Goal: Task Accomplishment & Management: Use online tool/utility

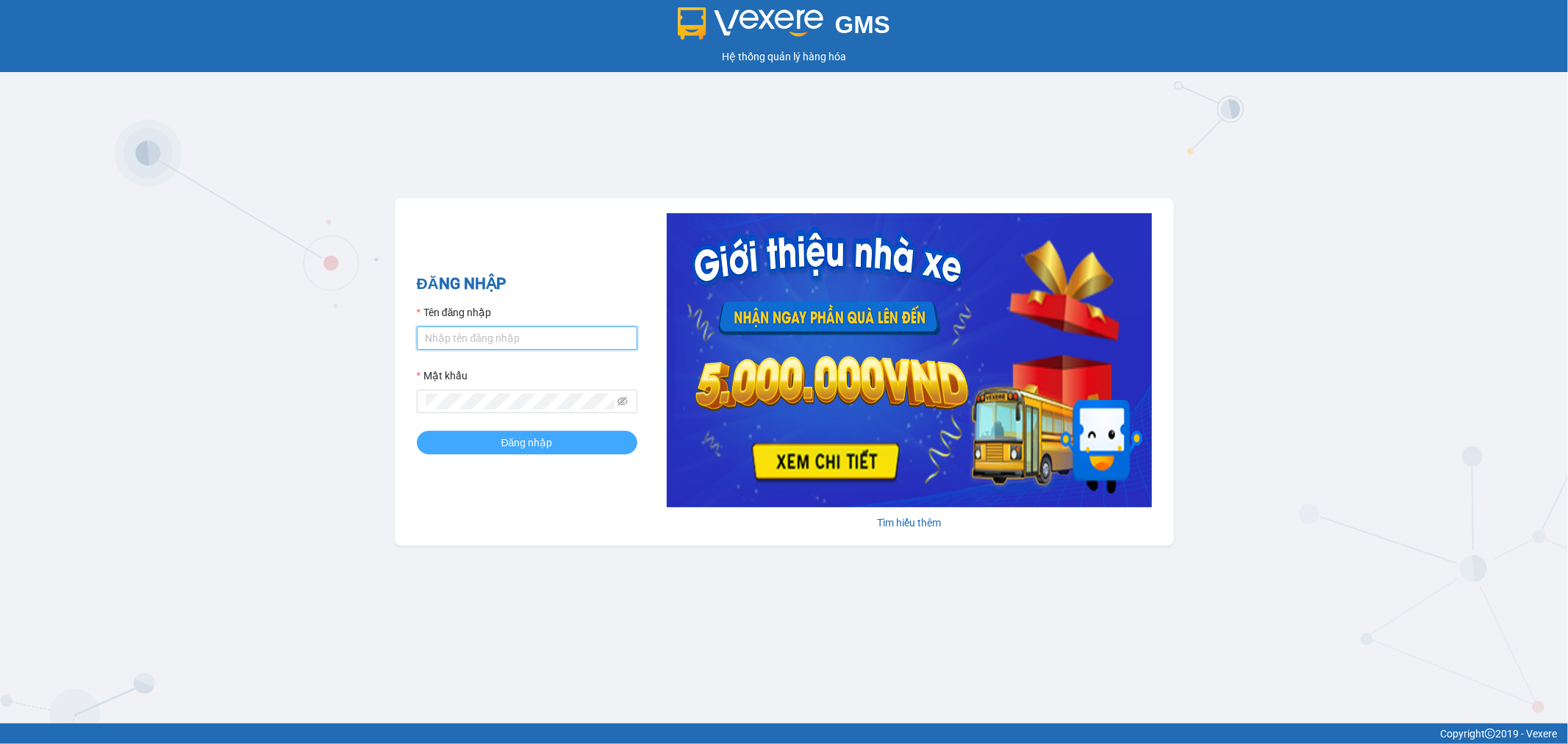
type input "tthngoc.ducphatth"
click at [501, 450] on span "Đăng nhập" at bounding box center [527, 443] width 51 height 16
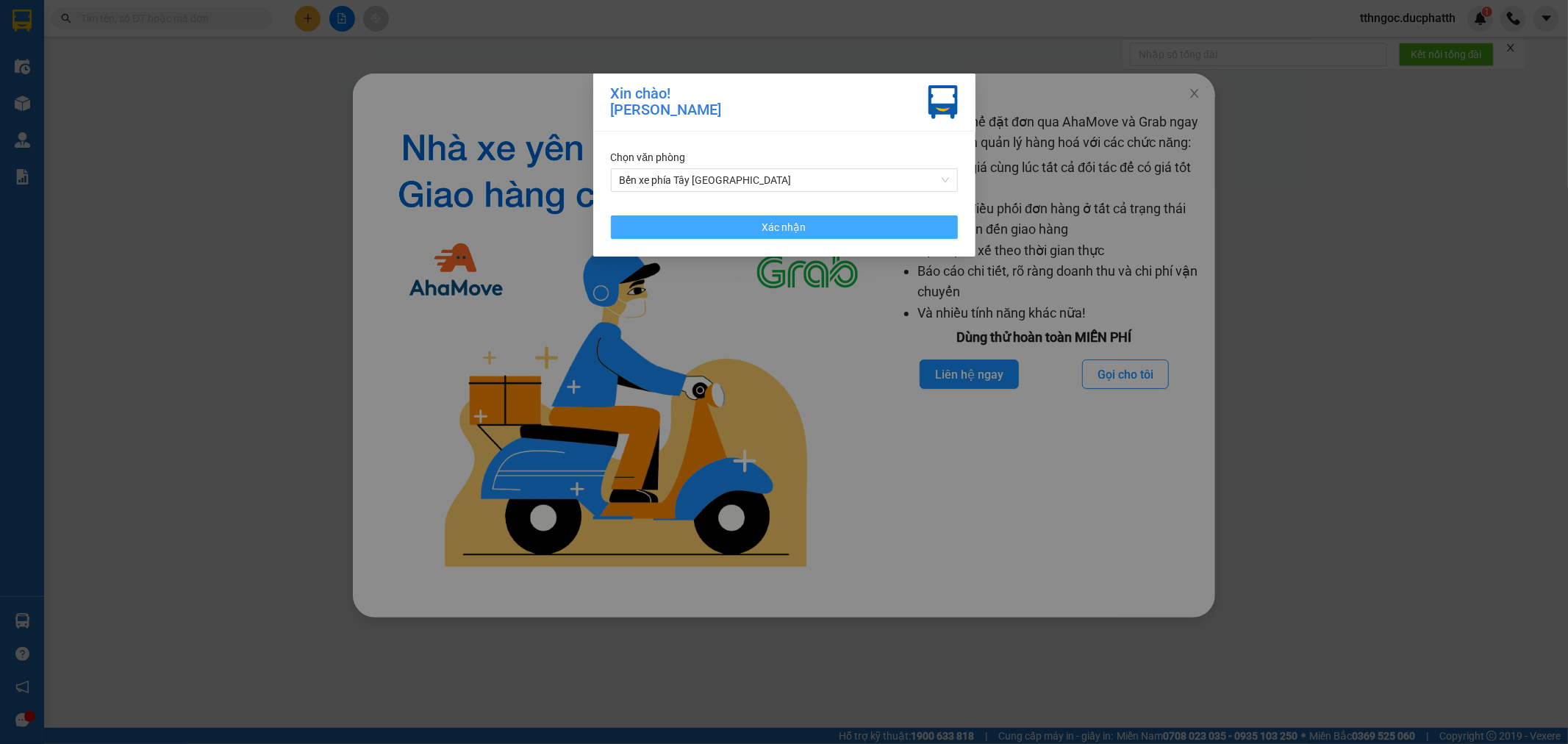
click at [820, 233] on button "Xác nhận" at bounding box center [784, 227] width 347 height 24
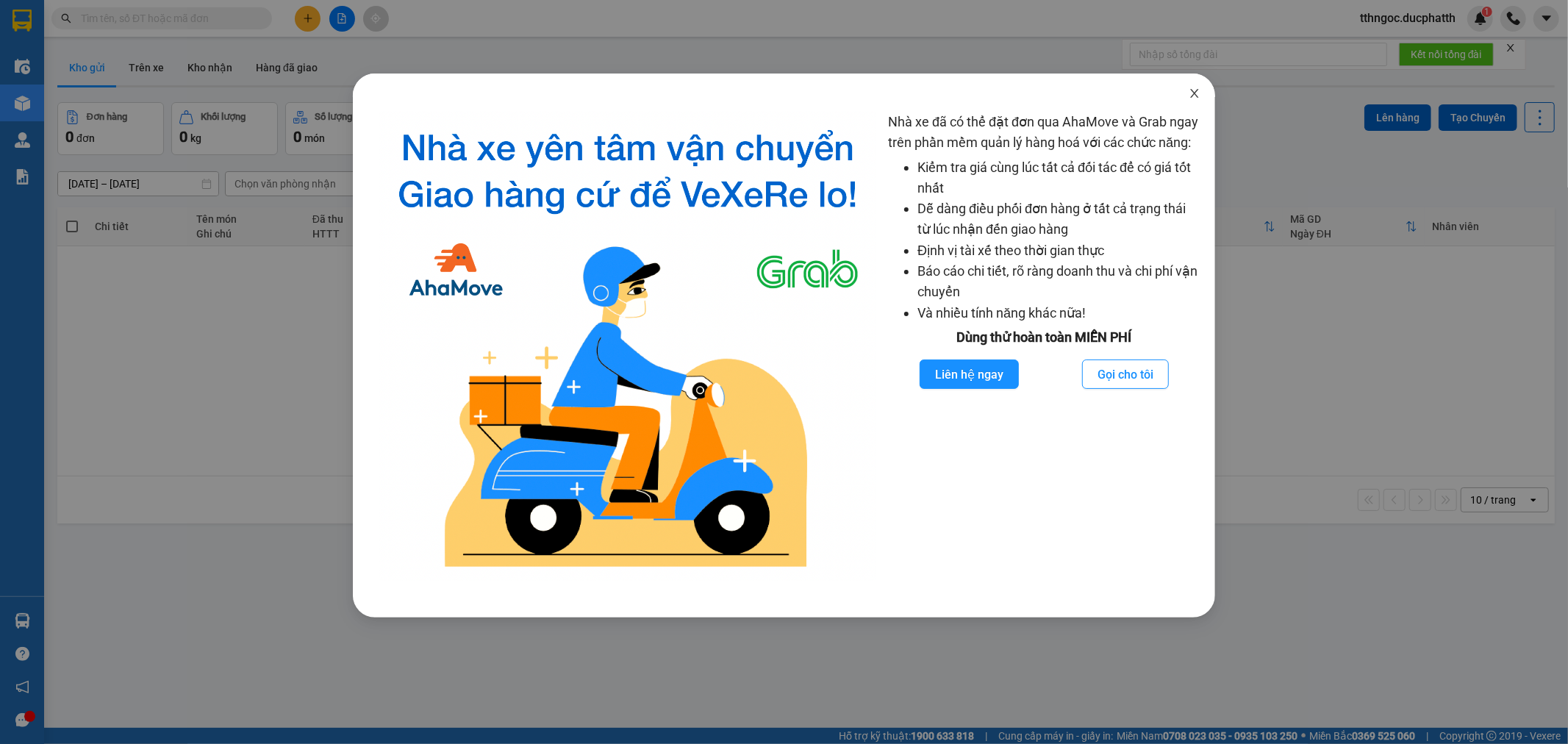
click at [1195, 88] on icon "close" at bounding box center [1194, 93] width 12 height 12
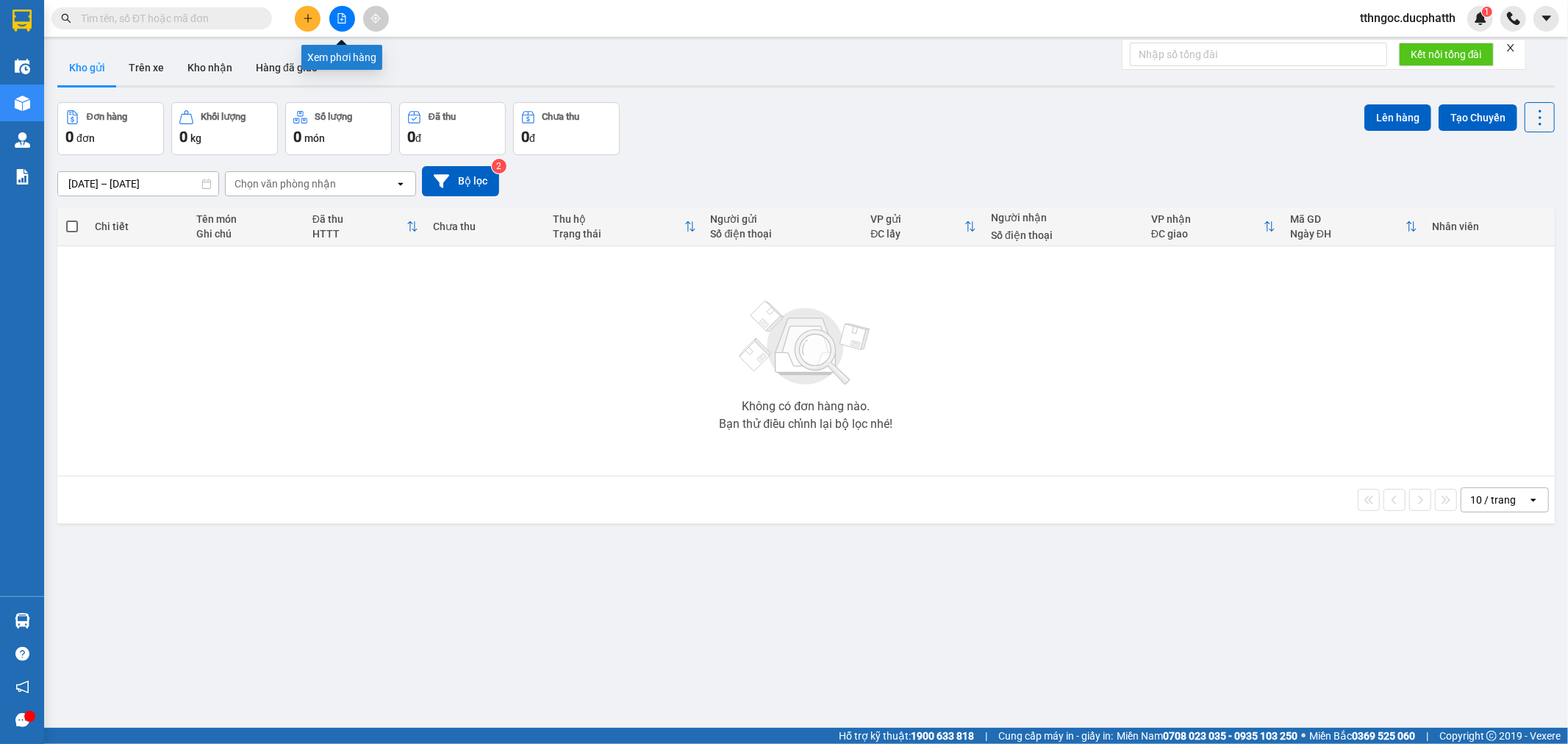
click at [336, 18] on icon "file-add" at bounding box center [341, 18] width 10 height 10
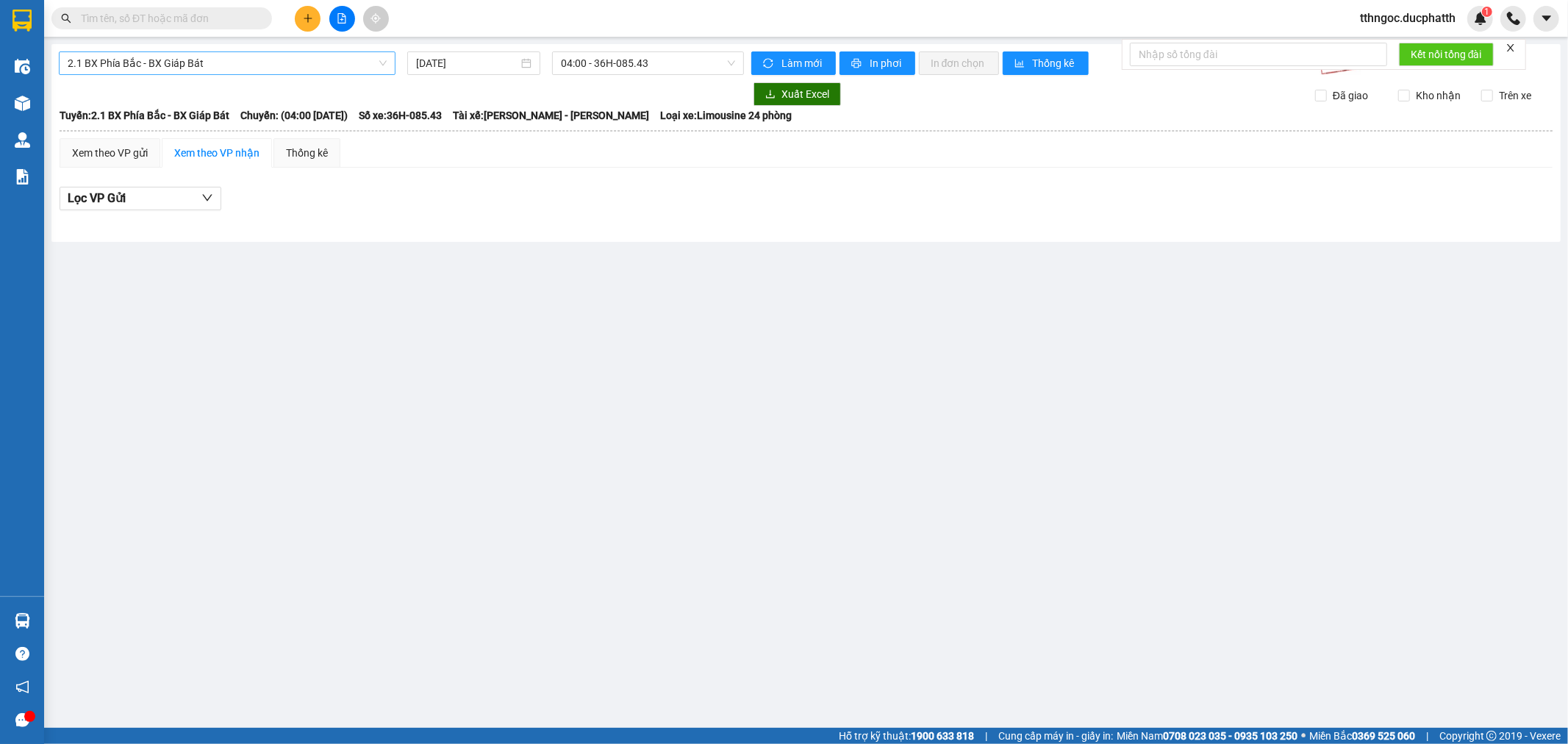
click at [238, 67] on span "2.1 BX Phía Bắc - BX Giáp Bát" at bounding box center [227, 63] width 319 height 22
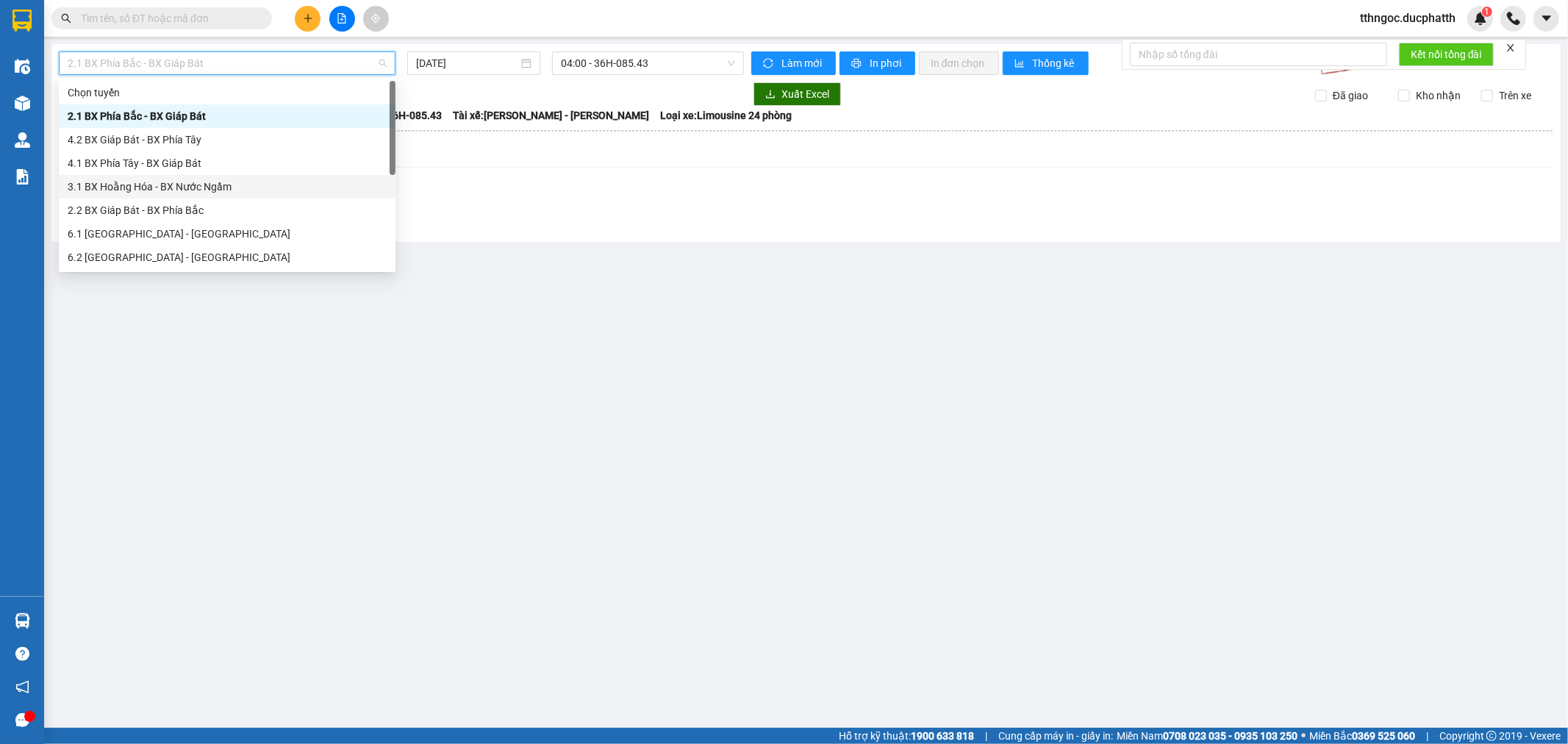
scroll to position [118, 0]
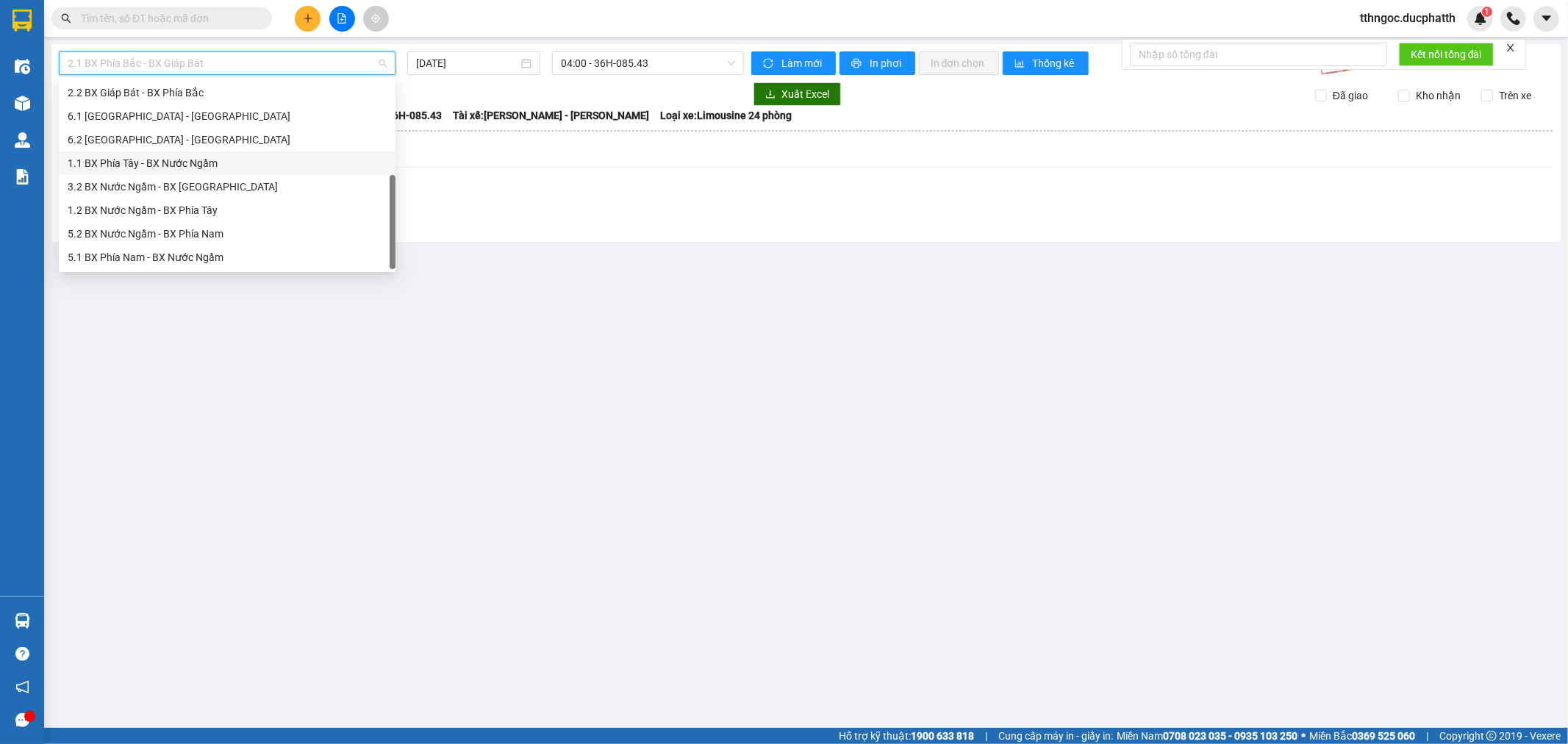
click at [193, 162] on div "1.1 BX Phía Tây - BX Nước Ngầm" at bounding box center [227, 163] width 319 height 16
type input "15/08/2025"
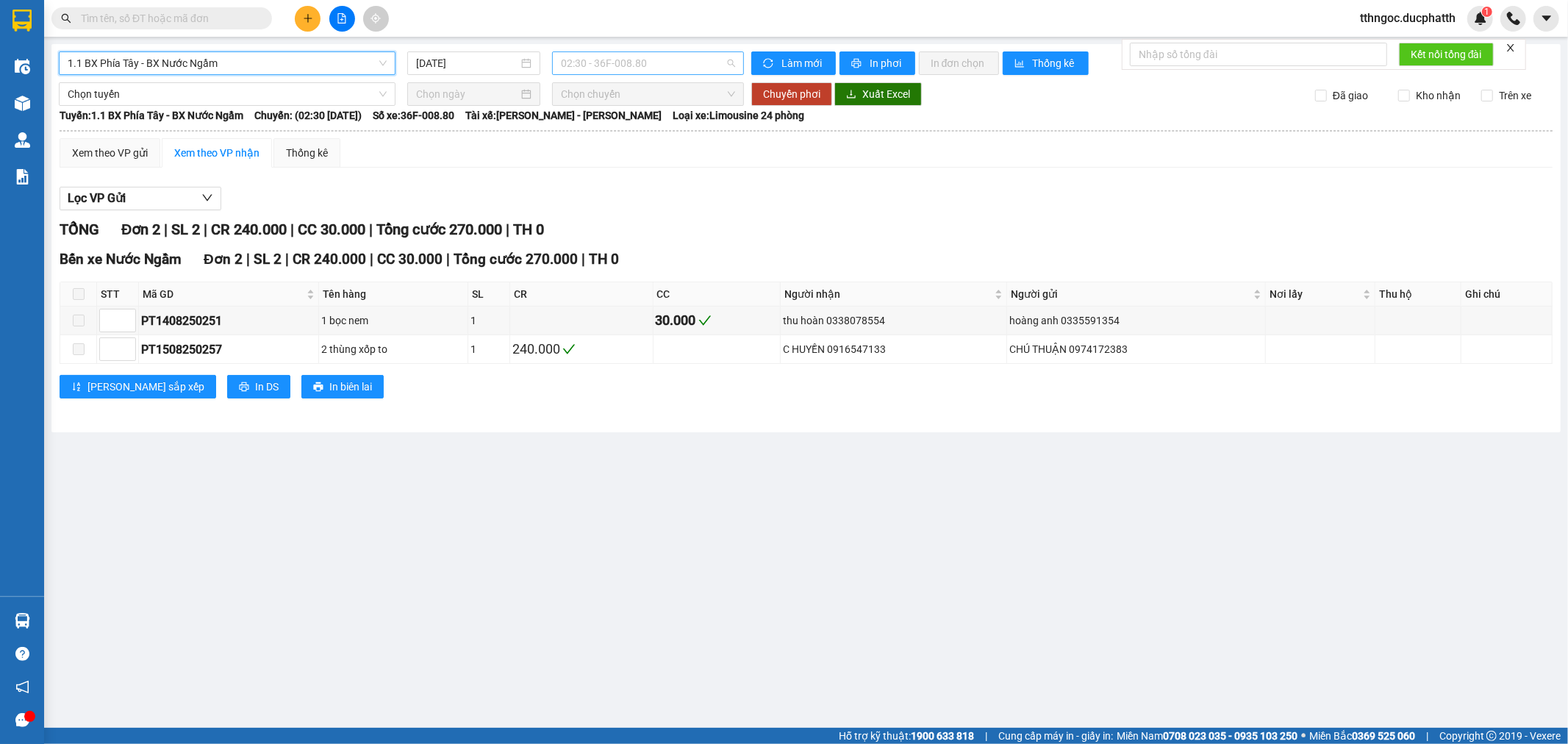
click at [640, 72] on span "02:30 - 36F-008.80" at bounding box center [647, 63] width 173 height 22
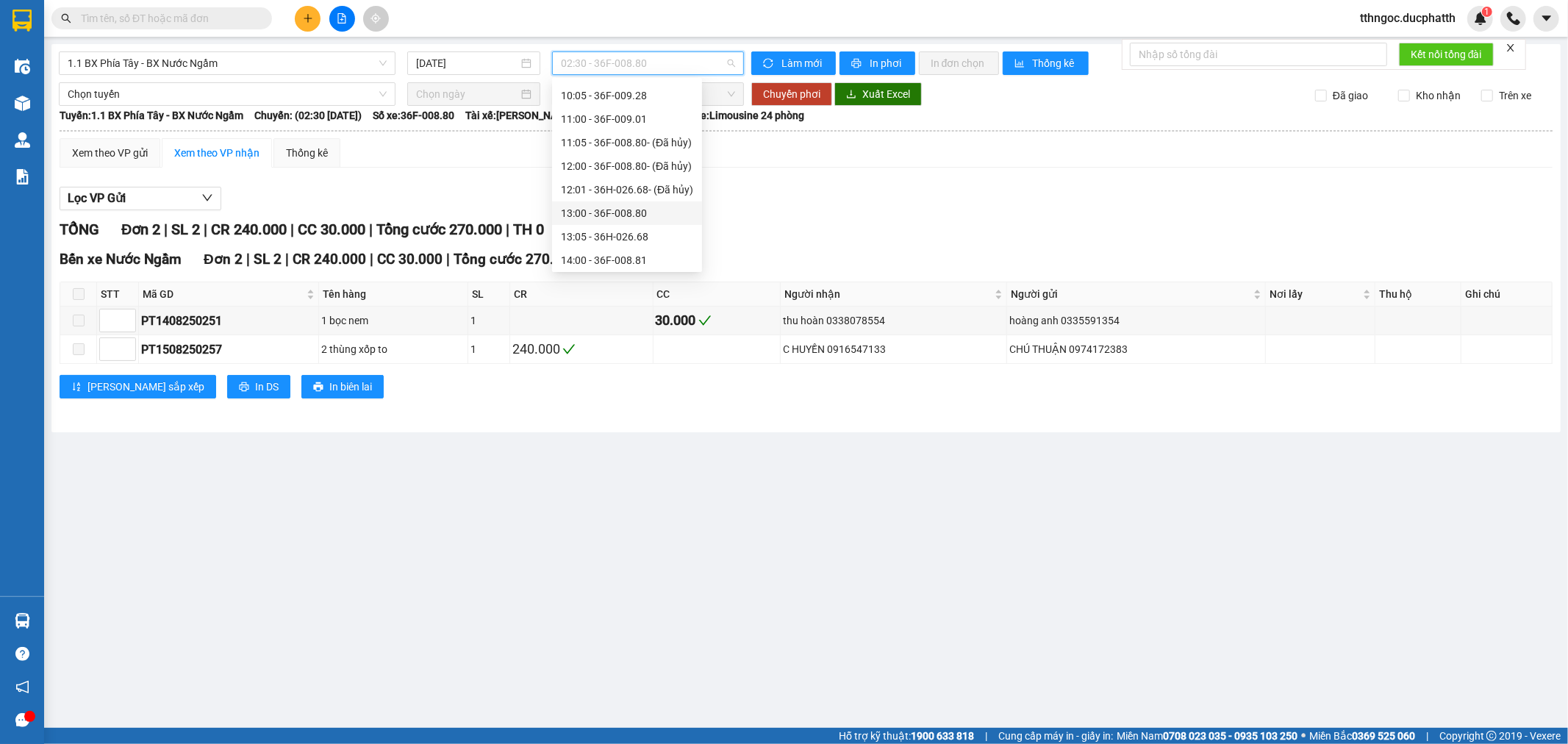
scroll to position [545, 0]
click at [638, 184] on div "16:05 - 36H-072.57" at bounding box center [626, 183] width 132 height 16
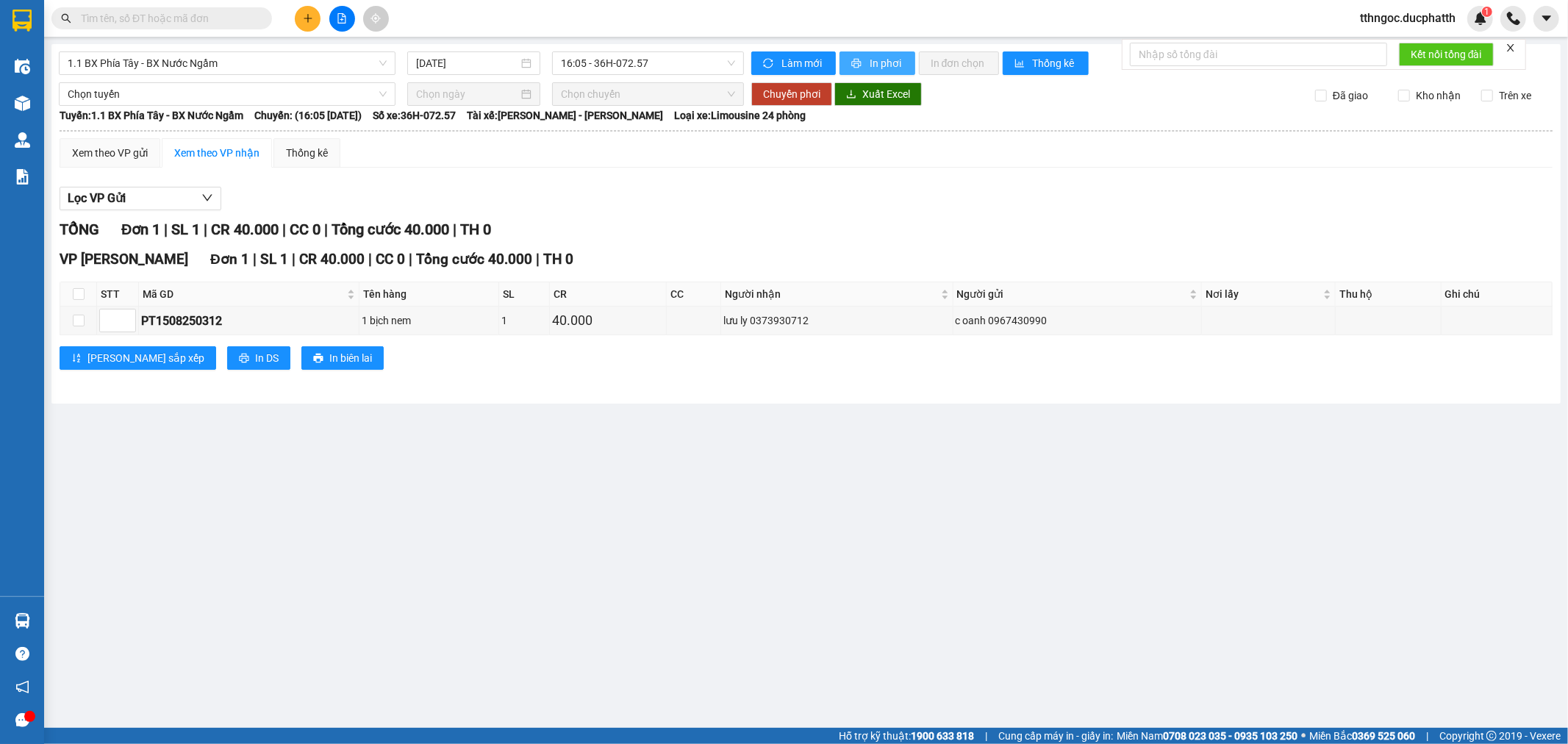
click at [877, 63] on span "In phơi" at bounding box center [886, 63] width 34 height 16
